Goal: Find specific page/section: Find specific page/section

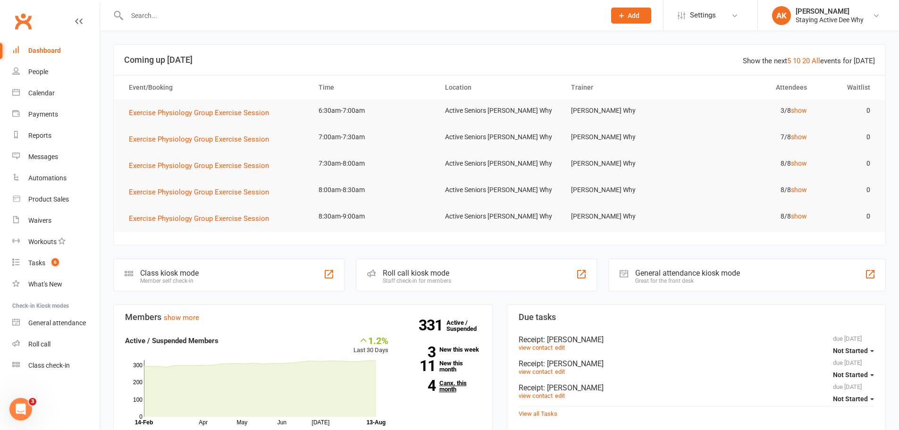
click at [445, 389] on link "4 Canx. this month" at bounding box center [442, 386] width 78 height 12
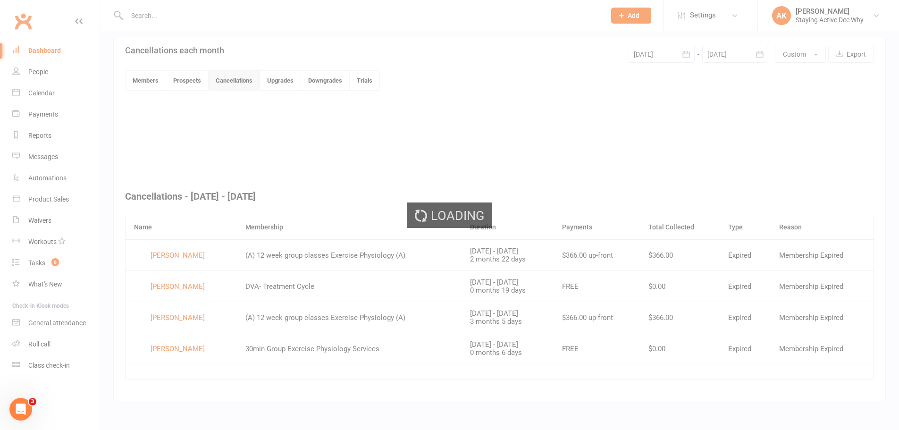
scroll to position [204, 0]
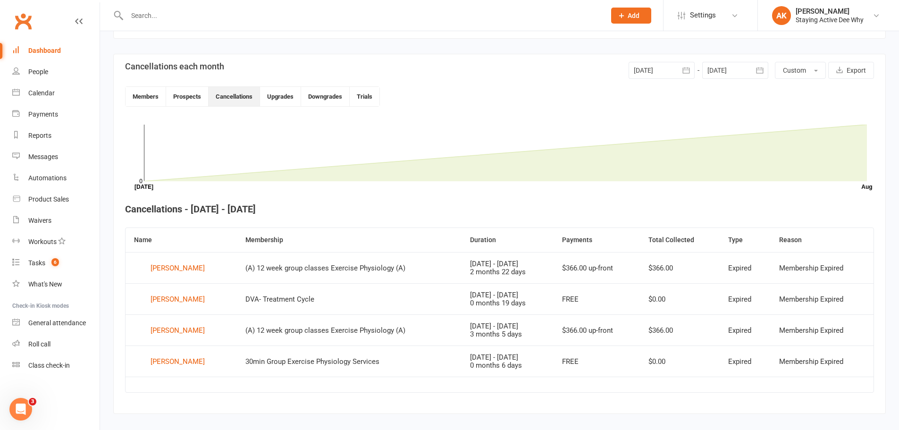
click at [41, 53] on div "Dashboard" at bounding box center [44, 51] width 33 height 8
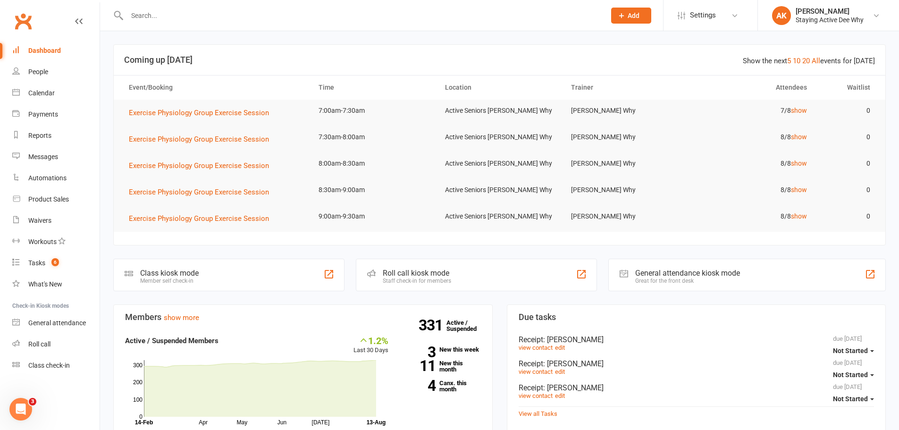
click at [302, 11] on input "text" at bounding box center [361, 15] width 475 height 13
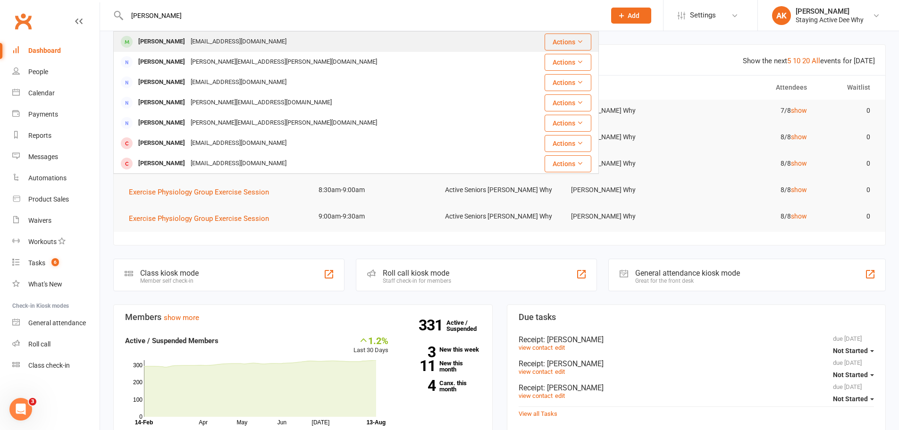
type input "[PERSON_NAME]"
click at [270, 49] on div "[PERSON_NAME] [EMAIL_ADDRESS][DOMAIN_NAME]" at bounding box center [315, 41] width 403 height 19
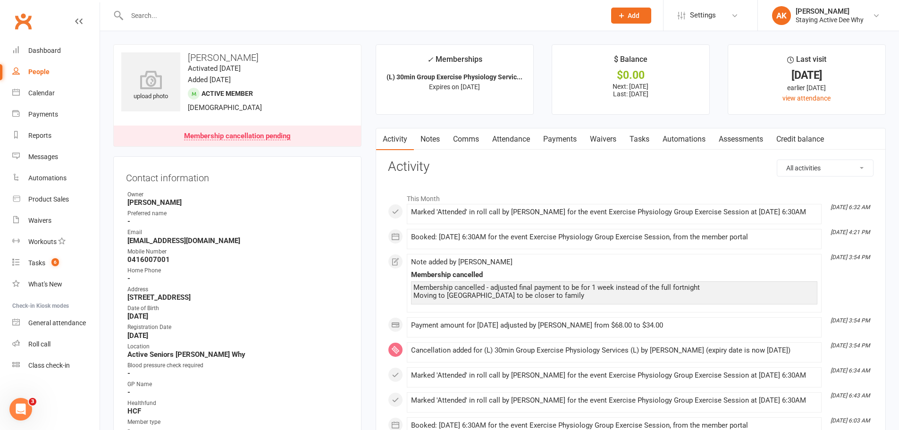
click at [724, 133] on link "Assessments" at bounding box center [741, 139] width 58 height 22
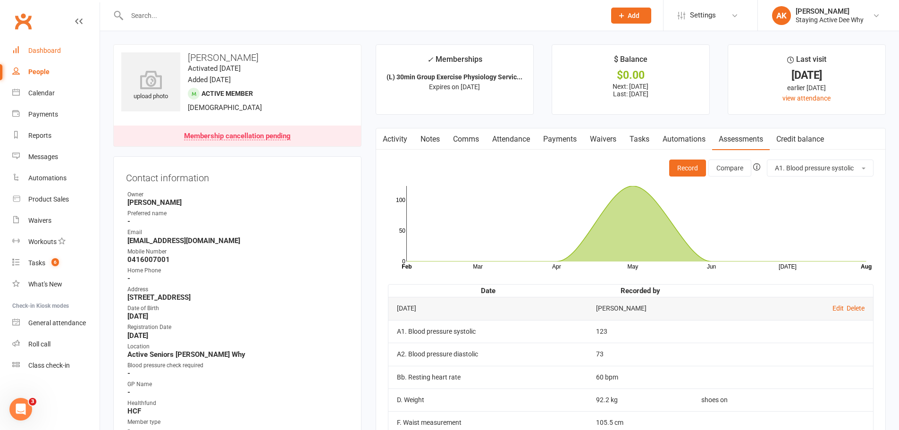
click at [73, 53] on link "Dashboard" at bounding box center [55, 50] width 87 height 21
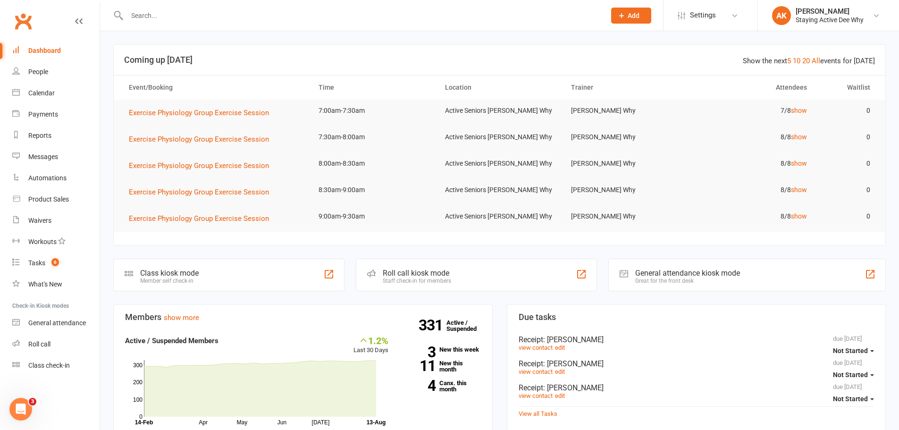
click at [293, 17] on input "text" at bounding box center [361, 15] width 475 height 13
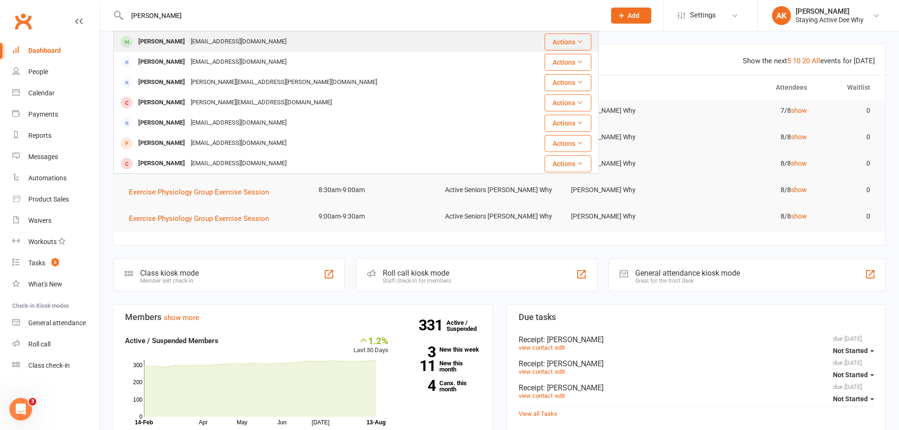
type input "[PERSON_NAME]"
click at [283, 42] on div "[PERSON_NAME] [PERSON_NAME][EMAIL_ADDRESS][DOMAIN_NAME]" at bounding box center [315, 41] width 403 height 19
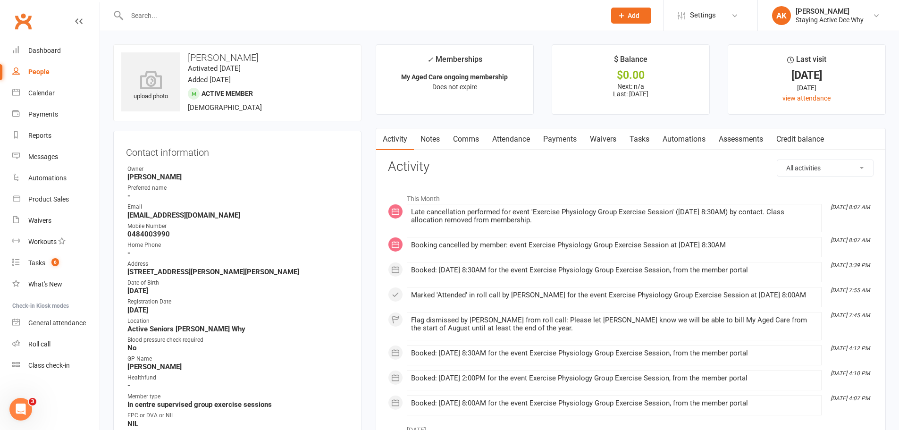
click at [520, 138] on link "Attendance" at bounding box center [511, 139] width 51 height 22
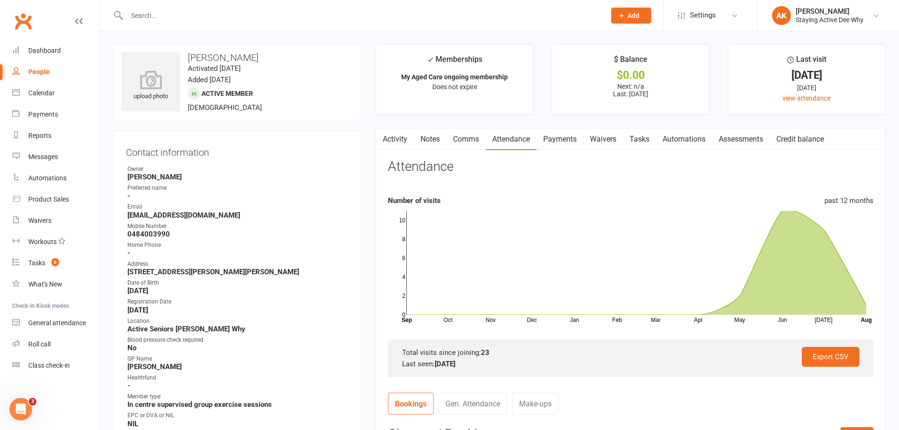
click at [346, 17] on input "text" at bounding box center [361, 15] width 475 height 13
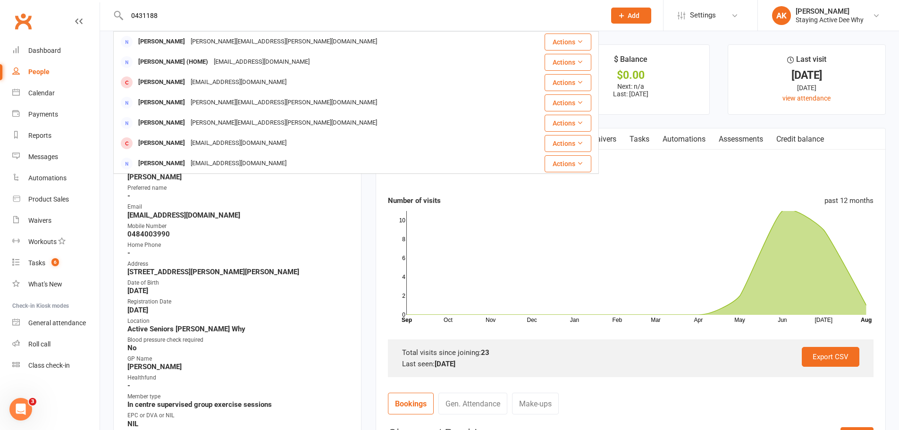
click at [339, 9] on input "0431188" at bounding box center [361, 15] width 475 height 13
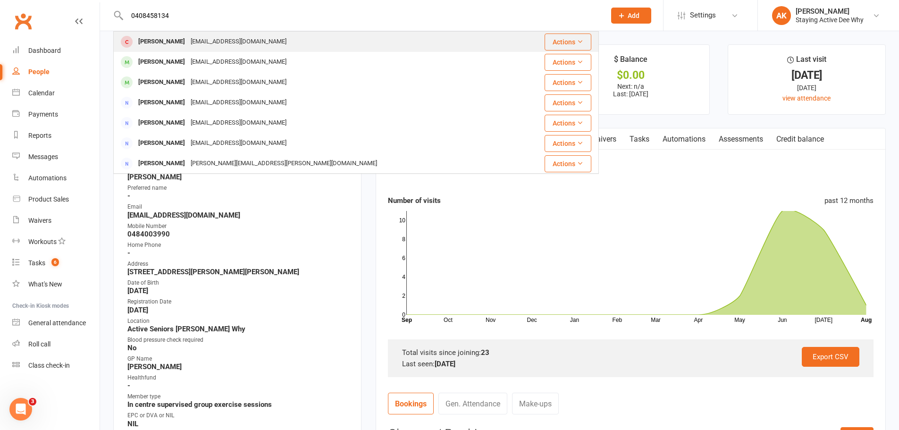
type input "0408458134"
click at [321, 38] on div "[PERSON_NAME] [EMAIL_ADDRESS][DOMAIN_NAME]" at bounding box center [315, 41] width 403 height 19
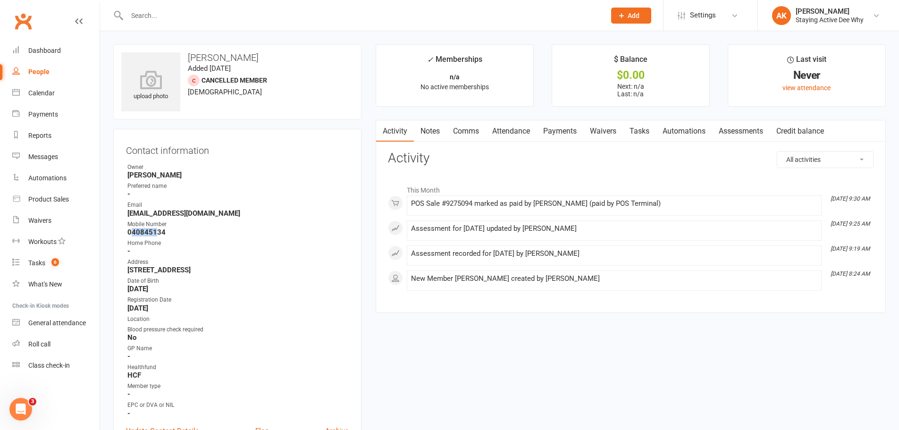
drag, startPoint x: 131, startPoint y: 231, endPoint x: 158, endPoint y: 234, distance: 27.0
click at [158, 234] on strong "040845134" at bounding box center [237, 232] width 221 height 8
